Goal: Transaction & Acquisition: Purchase product/service

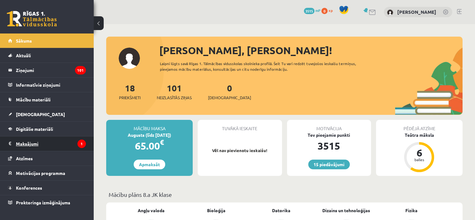
click at [37, 146] on legend "Maksājumi 1" at bounding box center [51, 143] width 70 height 14
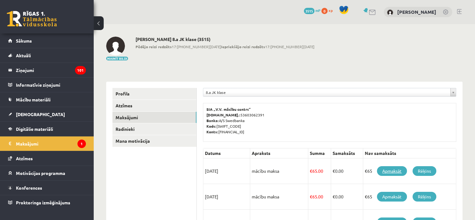
click at [393, 172] on link "Apmaksāt" at bounding box center [392, 171] width 30 height 10
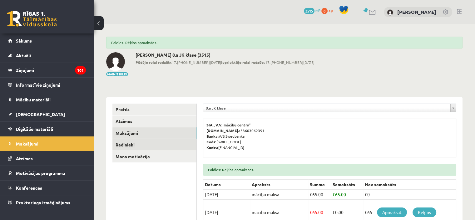
click at [119, 147] on link "Radinieki" at bounding box center [155, 145] width 84 height 12
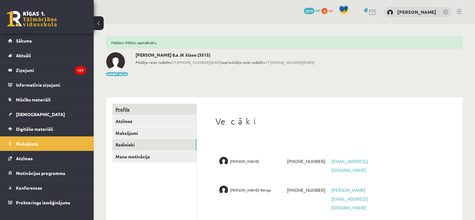
click at [124, 109] on link "Profils" at bounding box center [155, 109] width 84 height 12
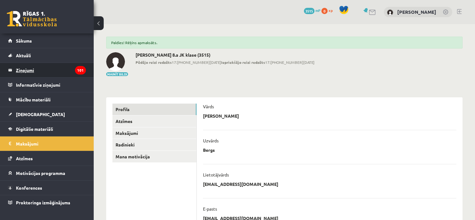
click at [31, 70] on legend "Ziņojumi 101" at bounding box center [51, 70] width 70 height 14
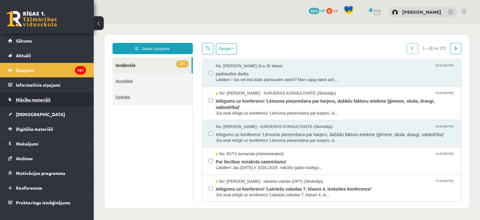
click at [36, 101] on span "Mācību materiāli" at bounding box center [33, 100] width 35 height 6
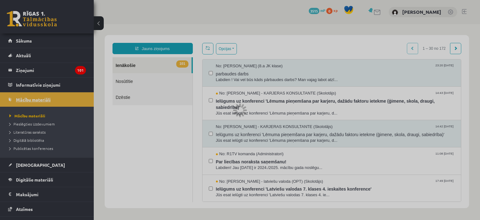
click at [36, 101] on span "Mācību materiāli" at bounding box center [33, 100] width 35 height 6
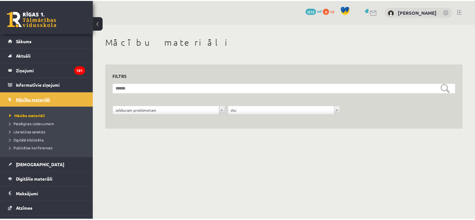
scroll to position [39, 0]
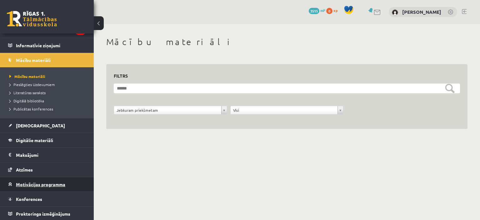
click at [38, 184] on span "Motivācijas programma" at bounding box center [40, 184] width 49 height 6
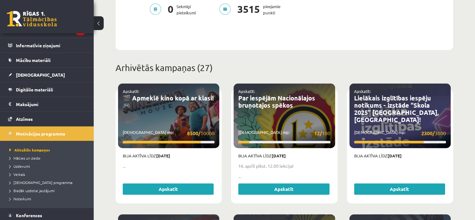
scroll to position [203, 0]
